Goal: Information Seeking & Learning: Compare options

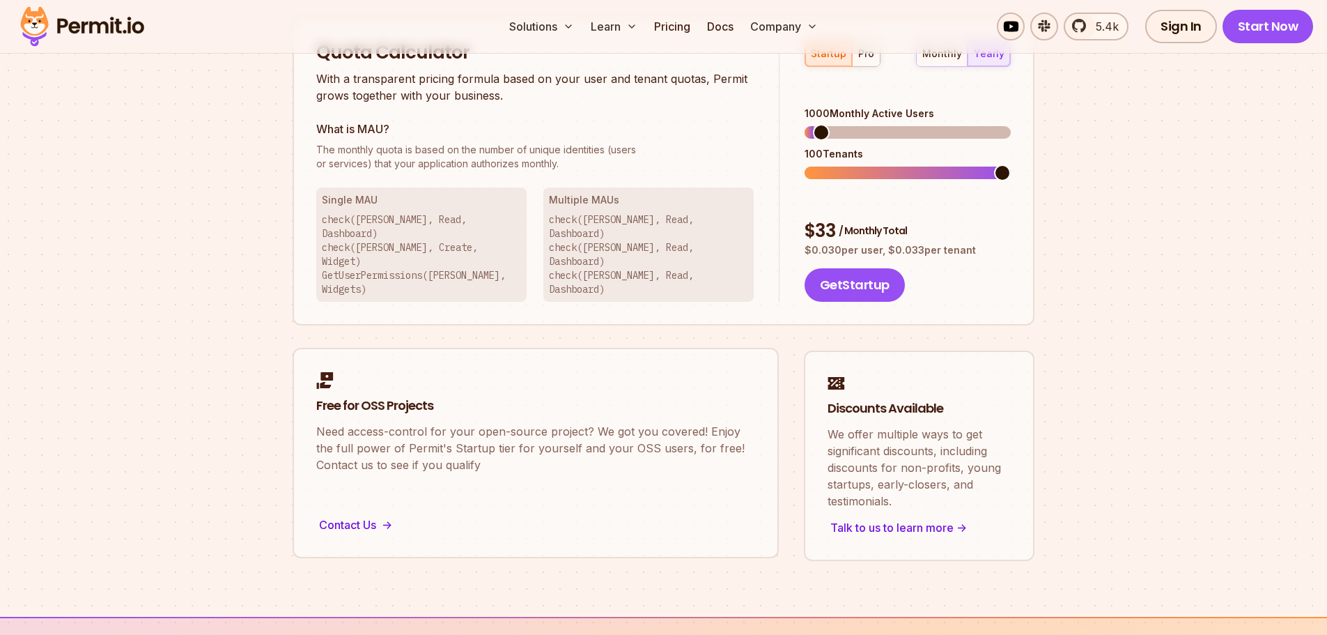
scroll to position [697, 0]
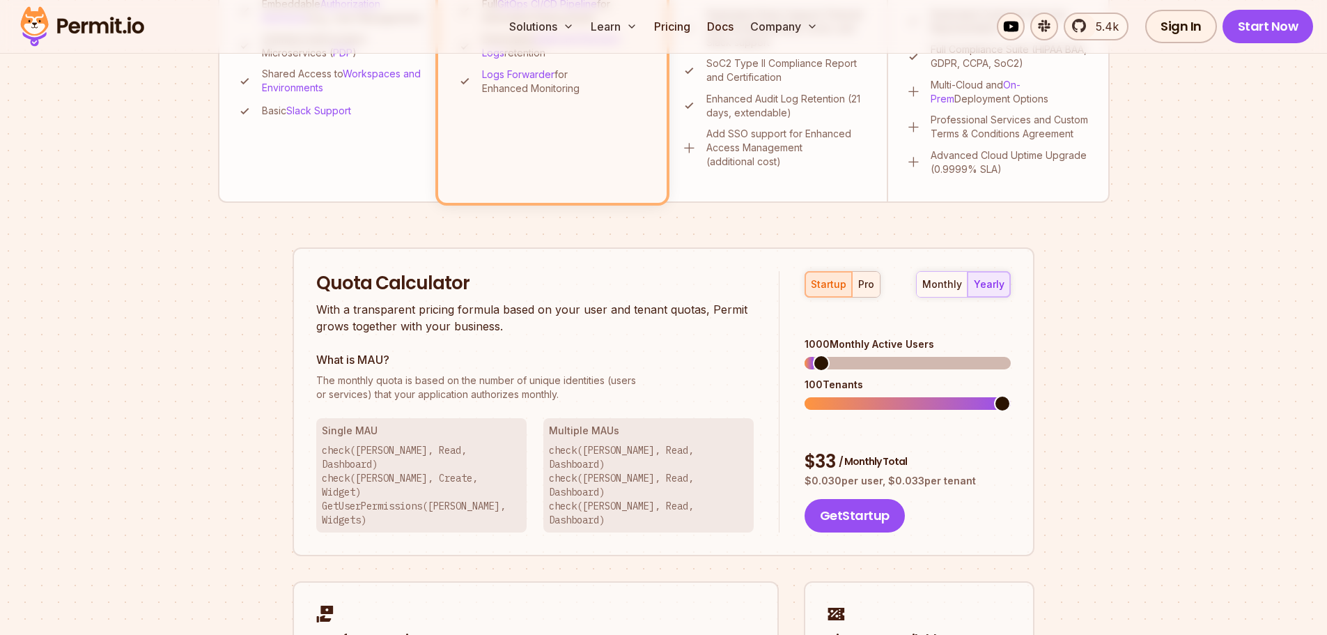
click at [872, 288] on div "pro" at bounding box center [866, 284] width 16 height 14
click at [804, 355] on span at bounding box center [812, 363] width 17 height 17
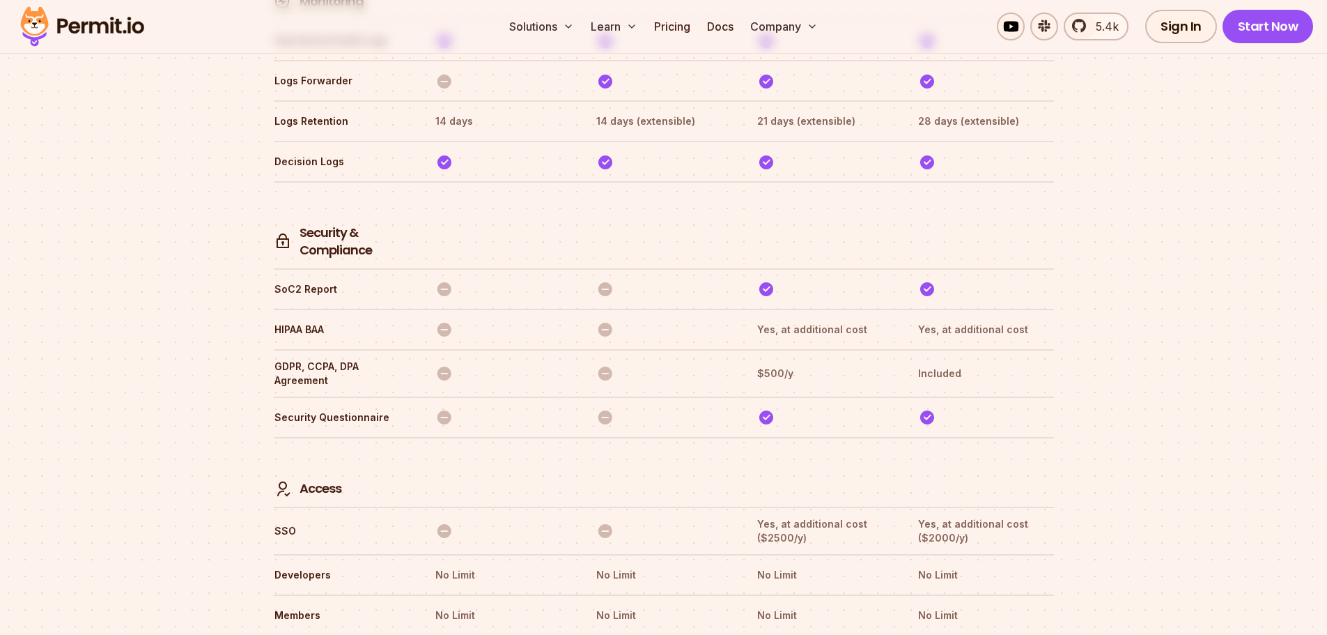
scroll to position [3710, 0]
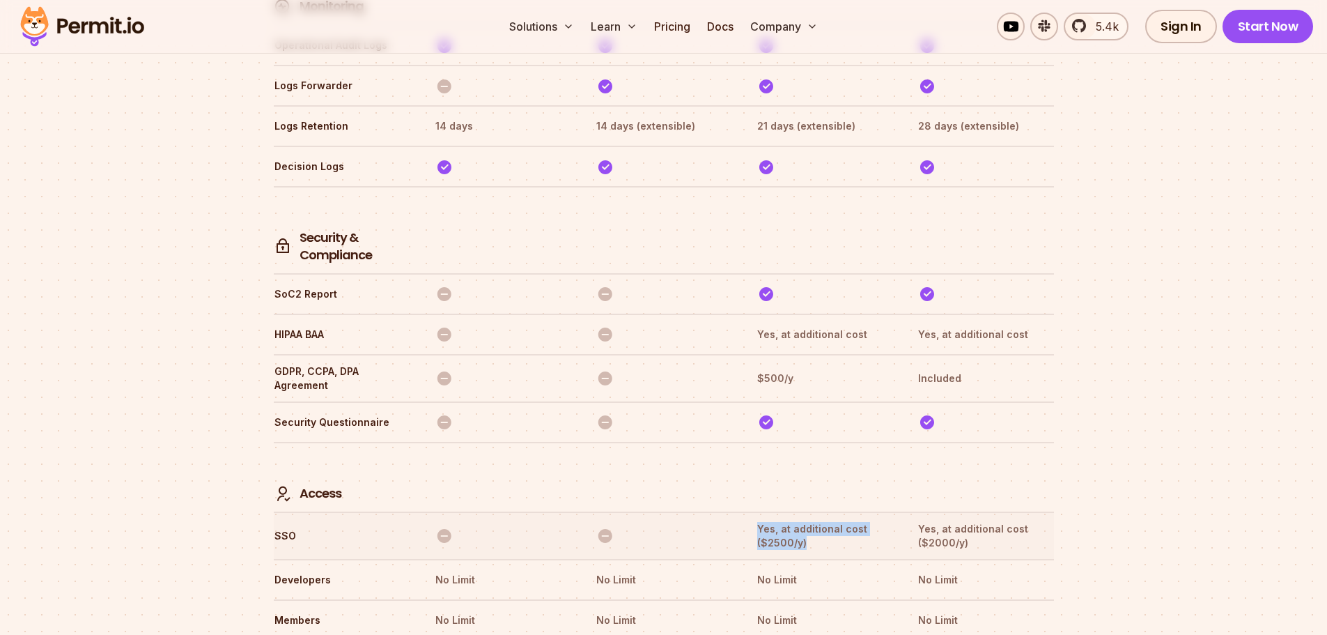
drag, startPoint x: 816, startPoint y: 482, endPoint x: 753, endPoint y: 462, distance: 66.5
click at [753, 511] on tr "SSO Yes, at additional cost ($2500/y) Yes, at additional cost ($2000/y)" at bounding box center [664, 534] width 780 height 47
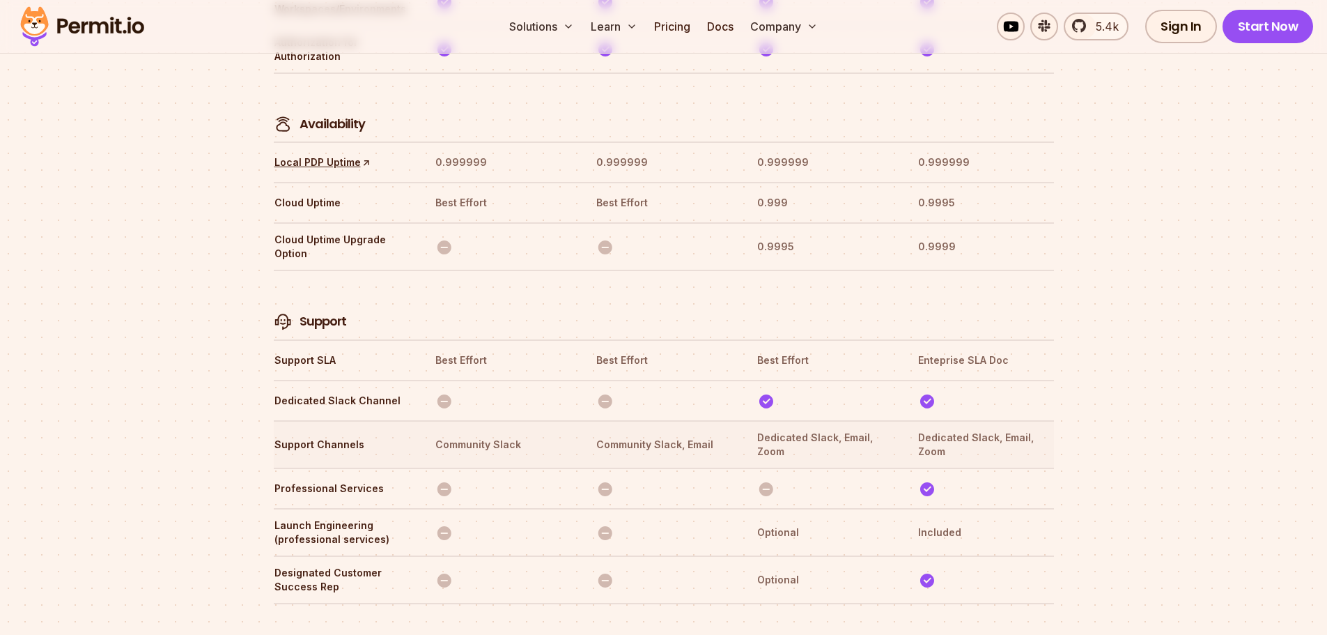
scroll to position [4406, 0]
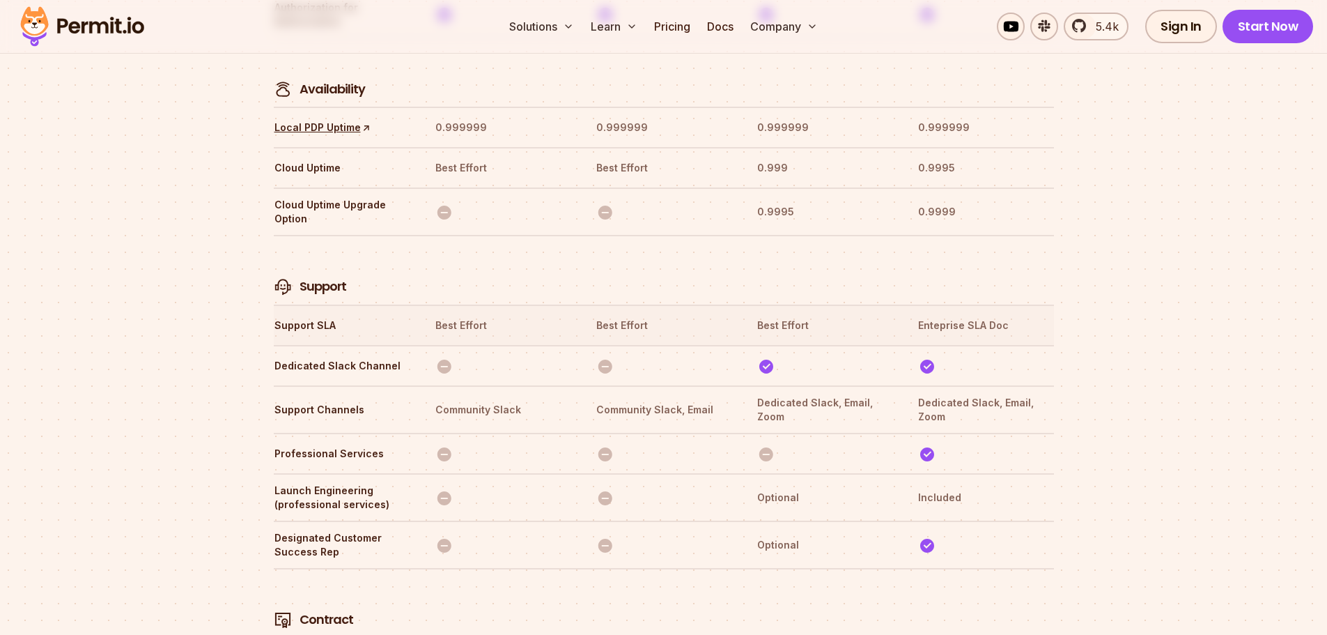
click at [779, 314] on th "Best Effort" at bounding box center [824, 325] width 136 height 22
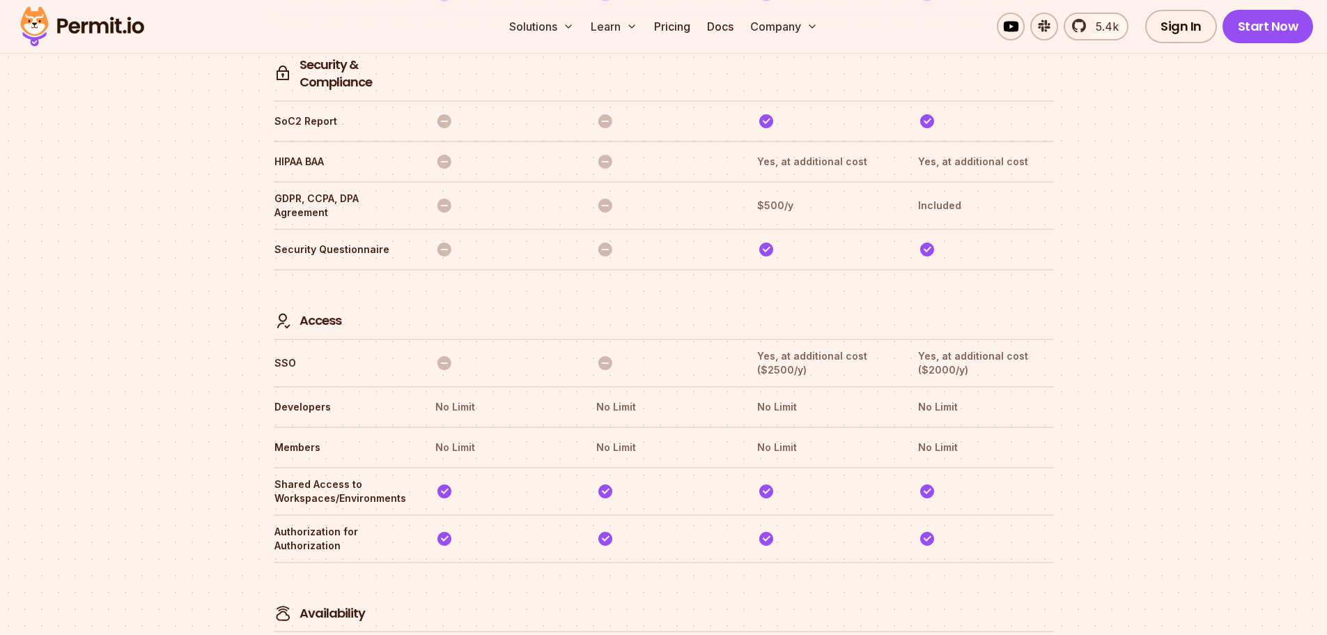
scroll to position [3849, 0]
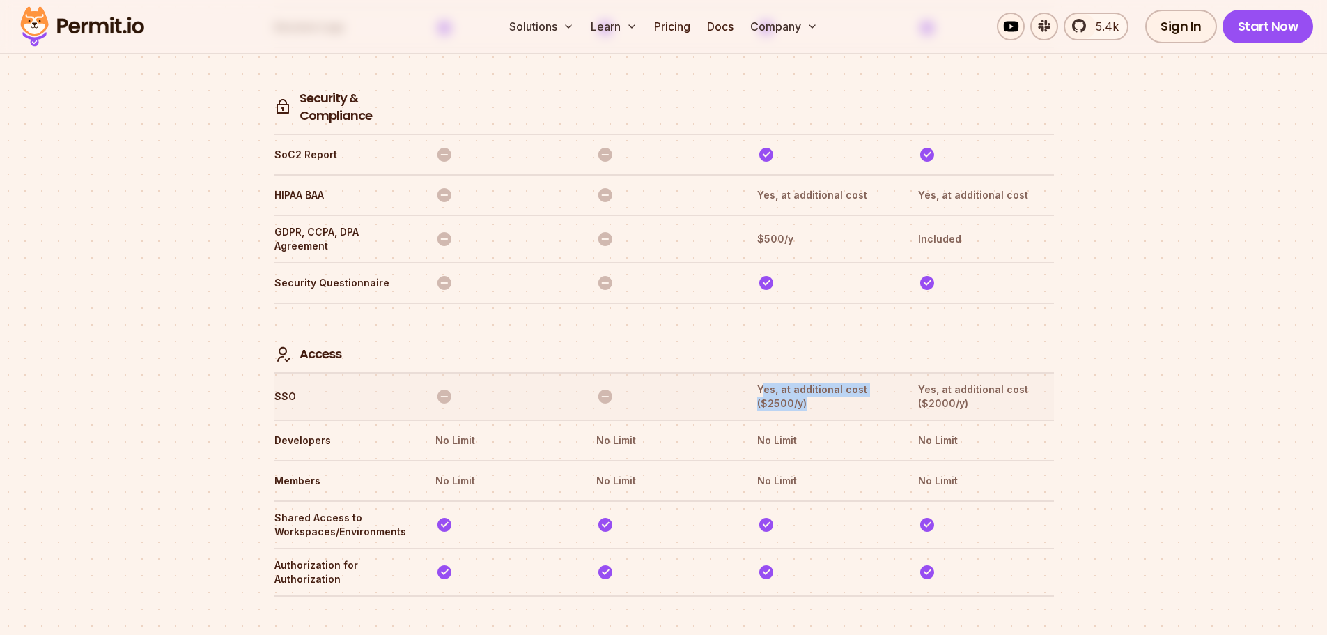
drag, startPoint x: 825, startPoint y: 343, endPoint x: 761, endPoint y: 332, distance: 65.0
click at [761, 382] on th "Yes, at additional cost ($2500/y)" at bounding box center [824, 396] width 136 height 29
click at [832, 382] on th "Yes, at additional cost ($2500/y)" at bounding box center [824, 396] width 136 height 29
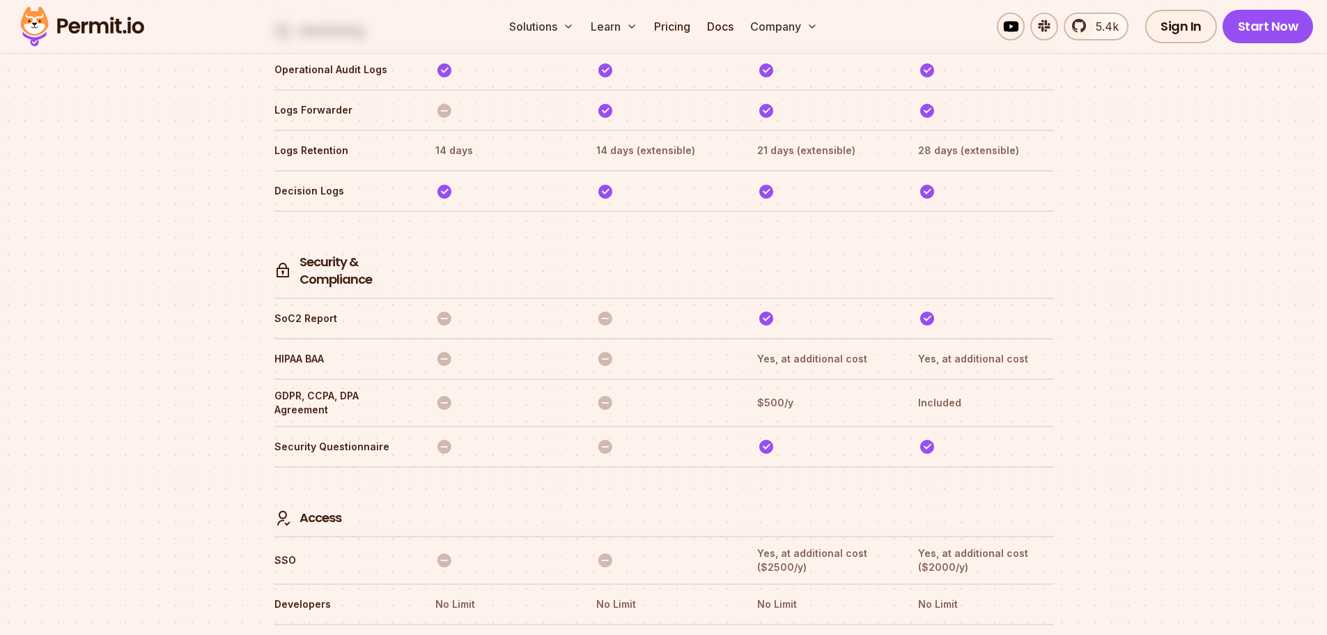
scroll to position [3710, 0]
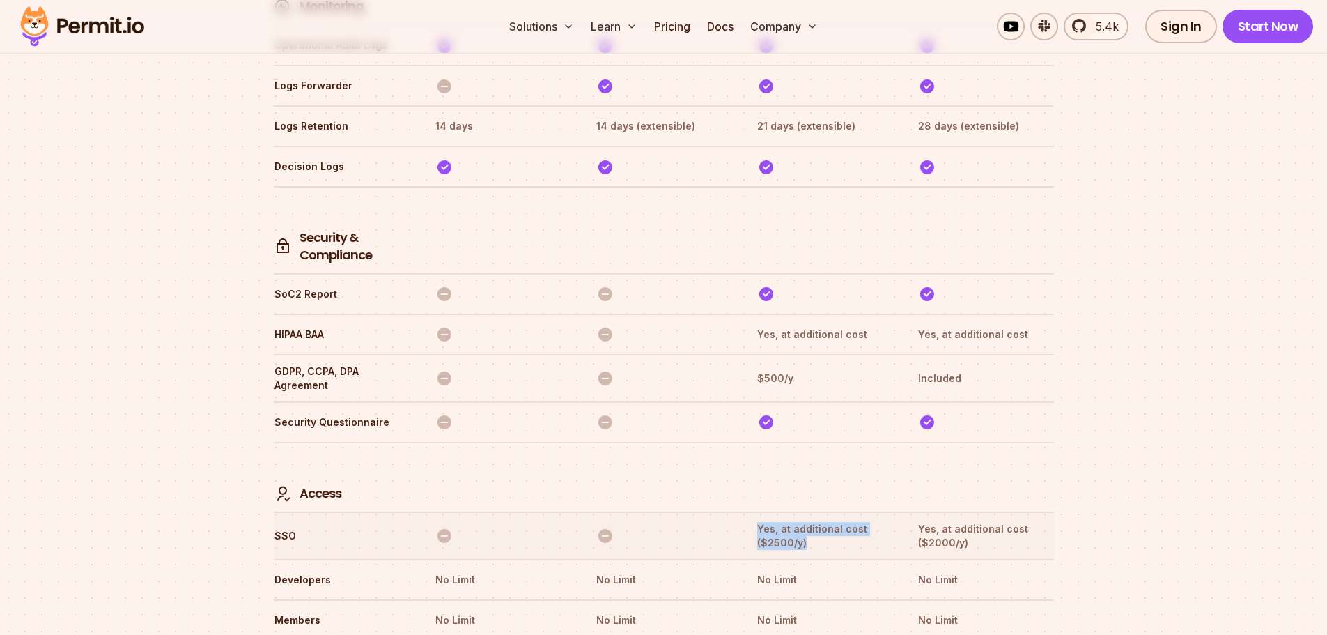
drag, startPoint x: 755, startPoint y: 472, endPoint x: 864, endPoint y: 491, distance: 110.4
click at [864, 511] on tr "SSO Yes, at additional cost ($2500/y) Yes, at additional cost ($2000/y)" at bounding box center [664, 534] width 780 height 47
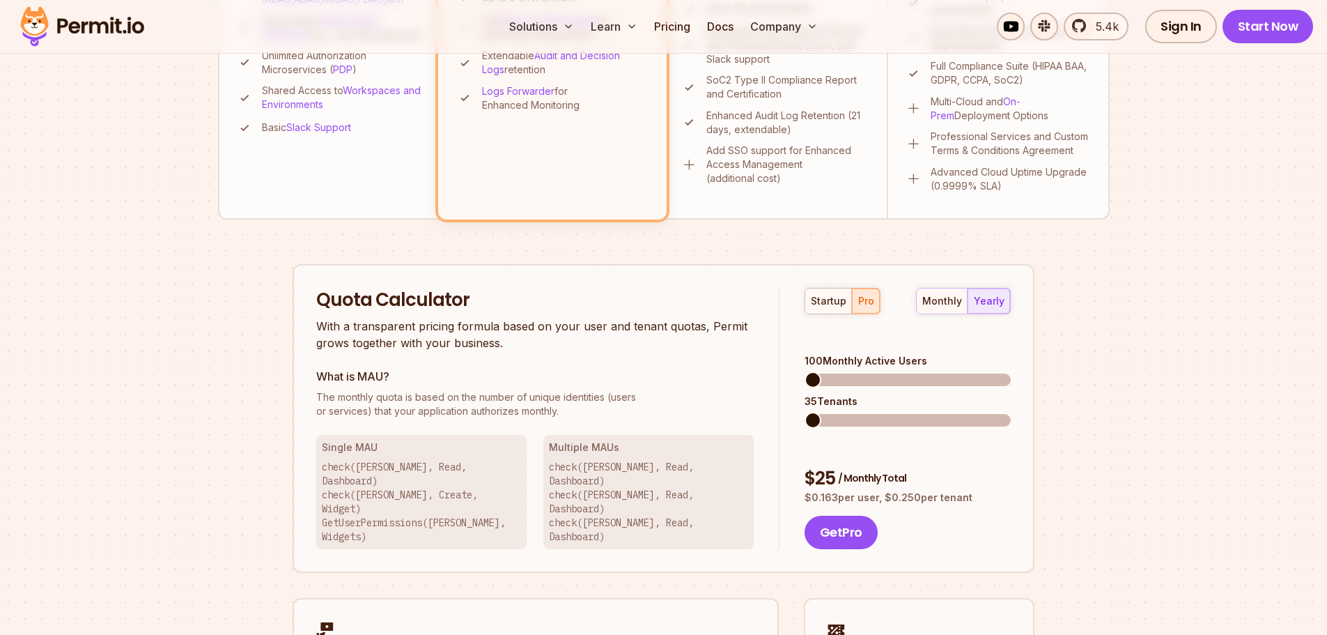
scroll to position [784, 0]
